Goal: Information Seeking & Learning: Learn about a topic

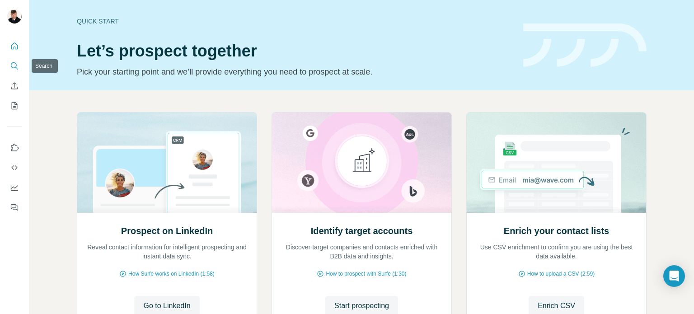
click at [13, 66] on icon "Search" at bounding box center [14, 65] width 9 height 9
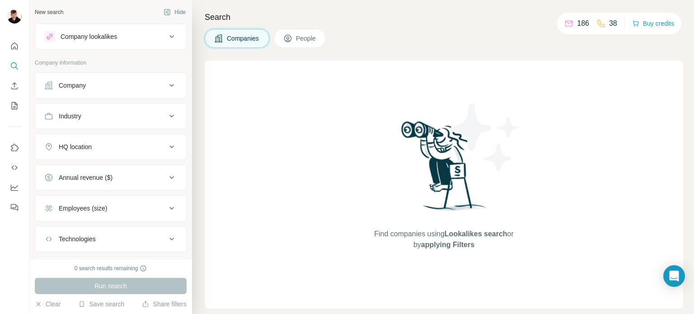
click at [166, 35] on icon at bounding box center [171, 36] width 11 height 11
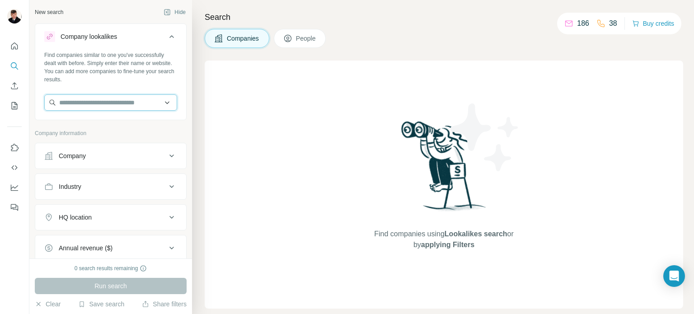
click at [138, 100] on input "text" at bounding box center [110, 102] width 133 height 16
type input "******"
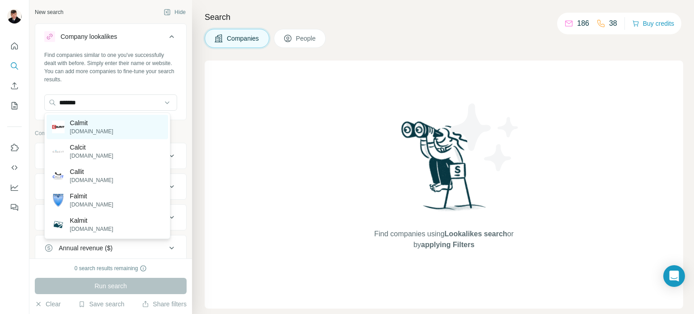
click at [89, 129] on p "[DOMAIN_NAME]" at bounding box center [91, 131] width 43 height 8
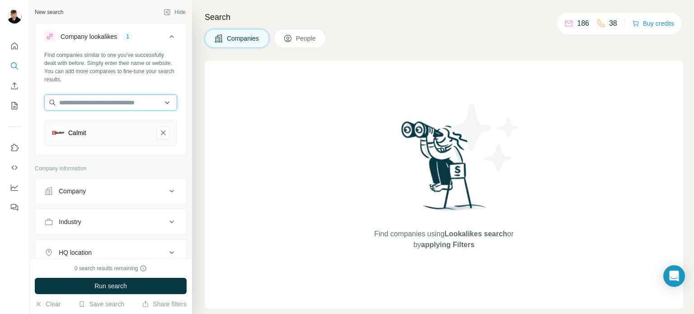
click at [109, 102] on input "text" at bounding box center [110, 102] width 133 height 16
click at [125, 102] on input "**********" at bounding box center [110, 102] width 133 height 16
type input "******"
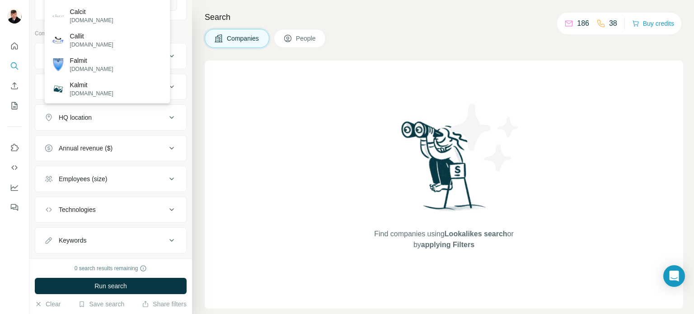
scroll to position [135, 0]
click at [266, 170] on div "Find companies using Lookalikes search or by applying Filters" at bounding box center [444, 185] width 478 height 248
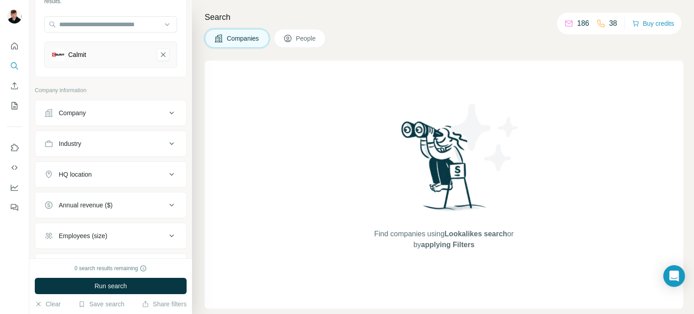
scroll to position [63, 0]
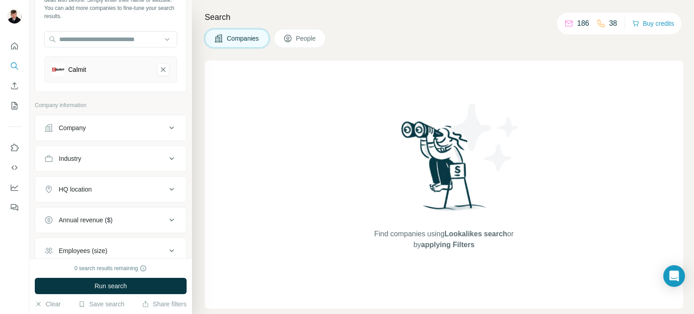
click at [87, 191] on div "HQ location" at bounding box center [75, 189] width 33 height 9
click at [94, 215] on input "text" at bounding box center [110, 212] width 133 height 16
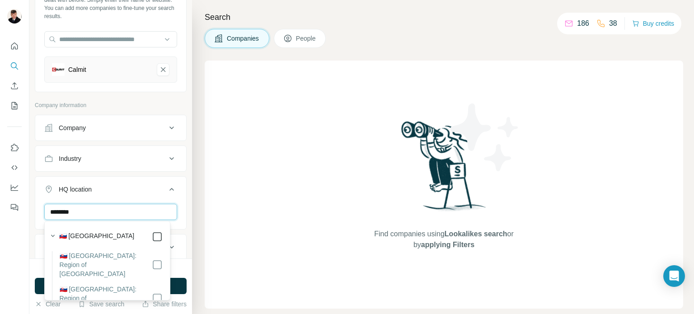
type input "********"
click at [199, 185] on div "Search Companies People Find companies using Lookalikes search or by applying F…" at bounding box center [443, 157] width 502 height 314
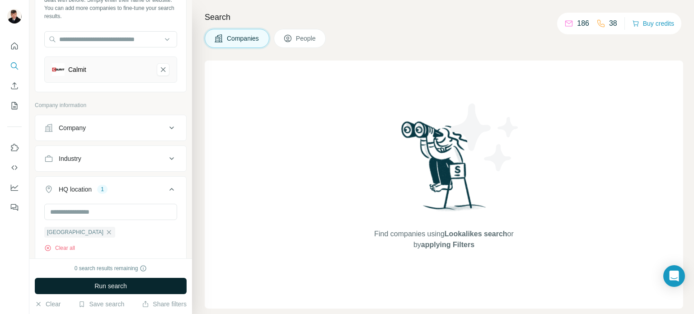
click at [111, 287] on span "Run search" at bounding box center [110, 285] width 33 height 9
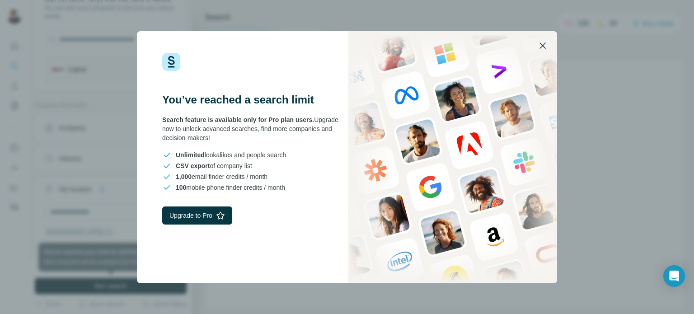
click at [543, 46] on icon "button" at bounding box center [542, 45] width 6 height 6
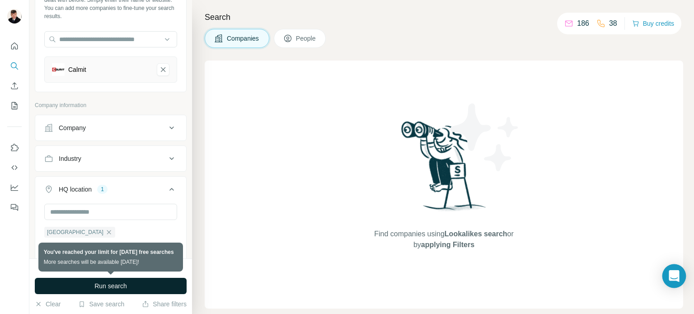
click at [674, 278] on icon "Open Intercom Messenger" at bounding box center [673, 276] width 10 height 12
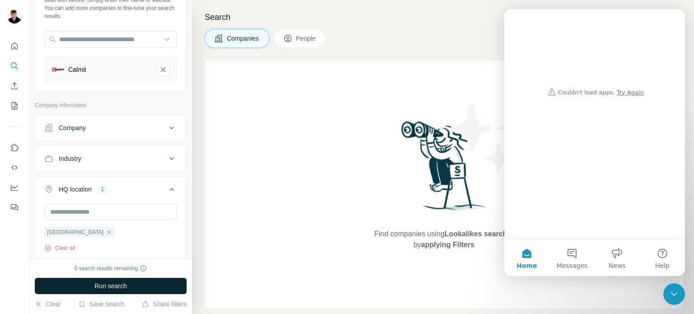
click at [628, 93] on div "Intercom messenger" at bounding box center [594, 54] width 163 height 91
click at [567, 258] on button "Messages" at bounding box center [571, 258] width 45 height 36
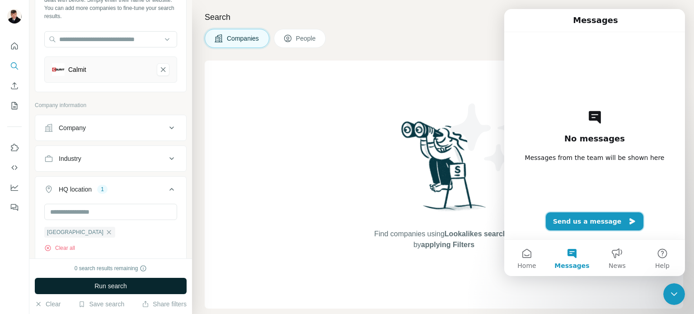
click at [629, 221] on icon "Intercom messenger" at bounding box center [631, 221] width 5 height 6
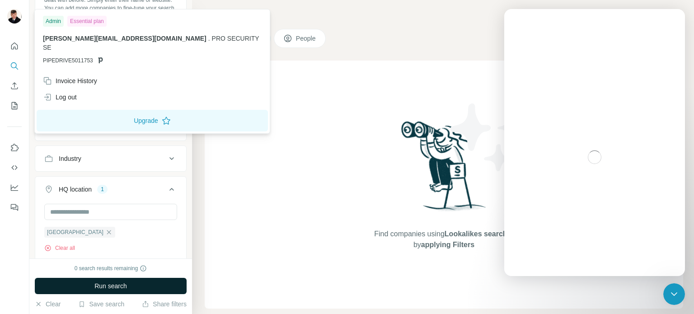
click at [13, 16] on img at bounding box center [14, 16] width 14 height 14
click at [374, 131] on div "Find companies using Lookalikes search or by applying Filters" at bounding box center [444, 185] width 163 height 248
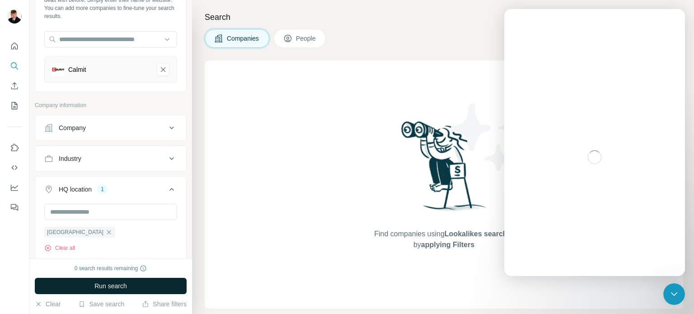
drag, startPoint x: 478, startPoint y: 28, endPoint x: 501, endPoint y: 0, distance: 35.6
click at [480, 27] on div "Search Companies People Find companies using Lookalikes search or by applying F…" at bounding box center [443, 157] width 502 height 314
